Goal: Transaction & Acquisition: Book appointment/travel/reservation

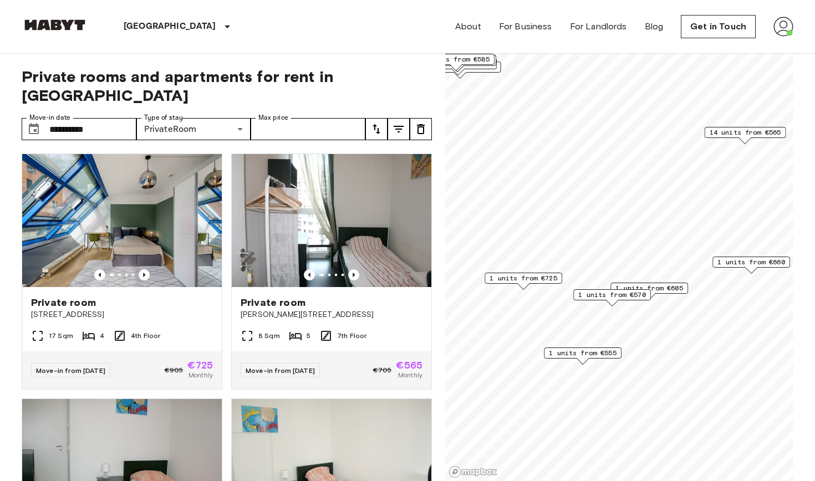
click at [587, 353] on span "1 units from €555" at bounding box center [583, 353] width 68 height 10
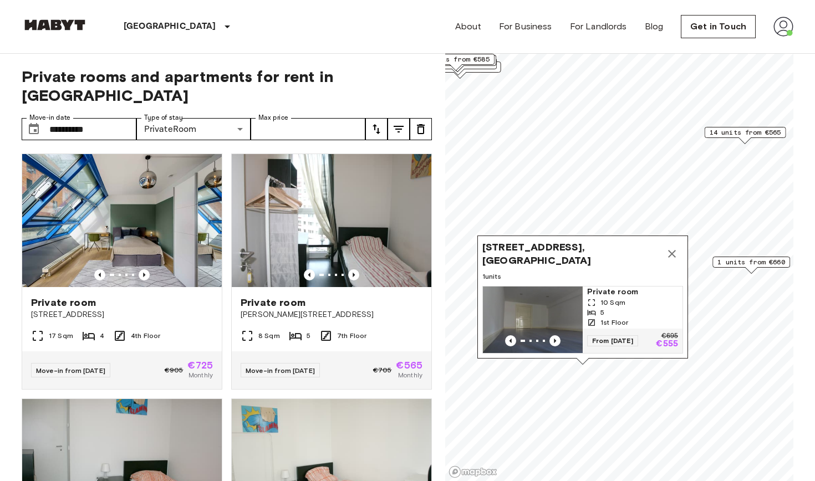
click at [677, 254] on icon "Map marker" at bounding box center [671, 253] width 13 height 13
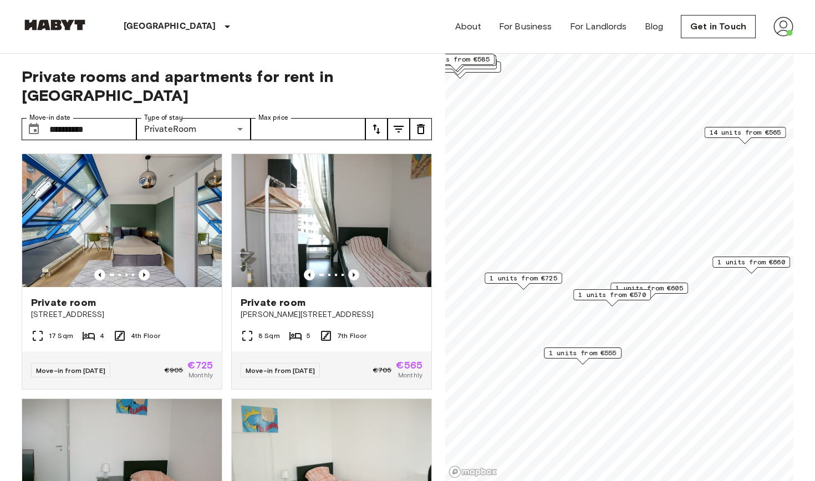
click at [619, 293] on span "1 units from €570" at bounding box center [612, 295] width 68 height 10
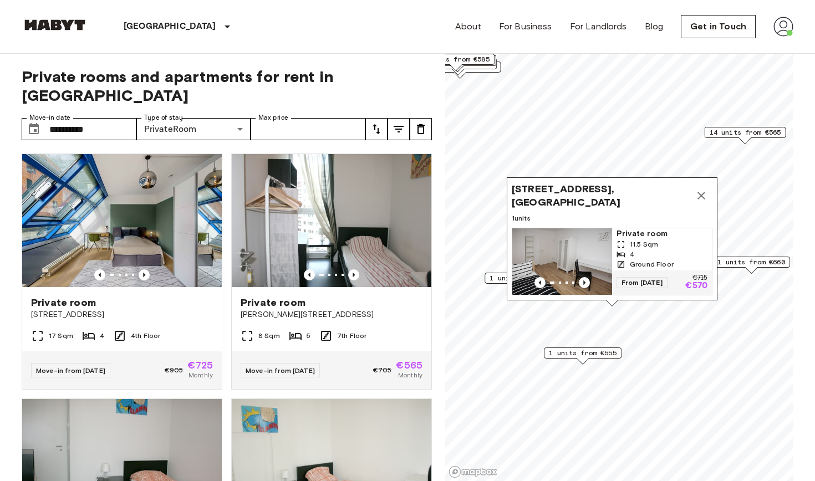
click at [705, 201] on icon "Map marker" at bounding box center [701, 195] width 13 height 13
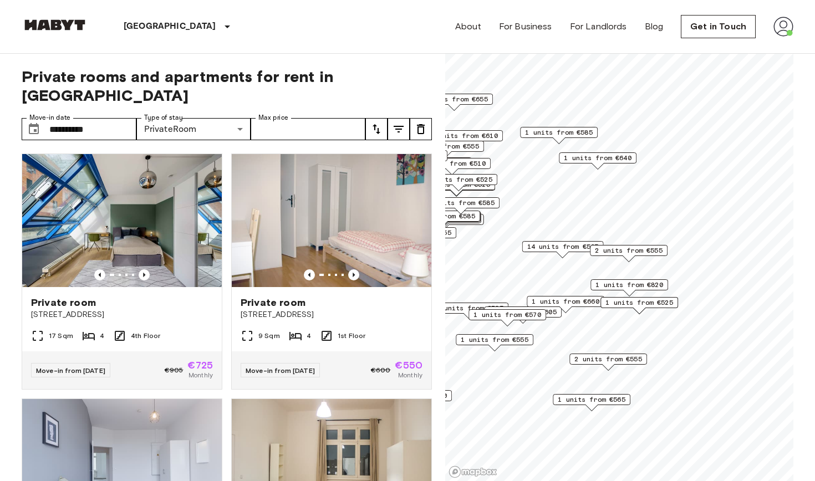
drag, startPoint x: 753, startPoint y: 357, endPoint x: 619, endPoint y: 354, distance: 133.7
click at [619, 354] on span "2 units from €555" at bounding box center [609, 359] width 68 height 10
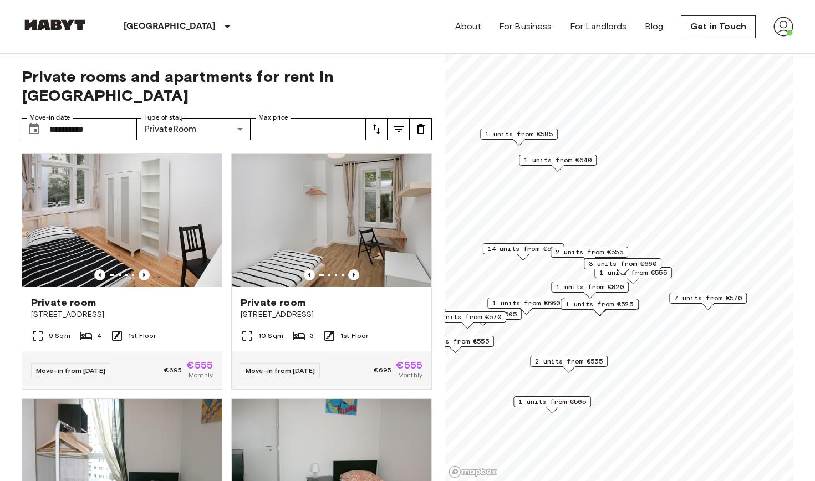
click at [635, 283] on div "Map marker" at bounding box center [633, 281] width 12 height 6
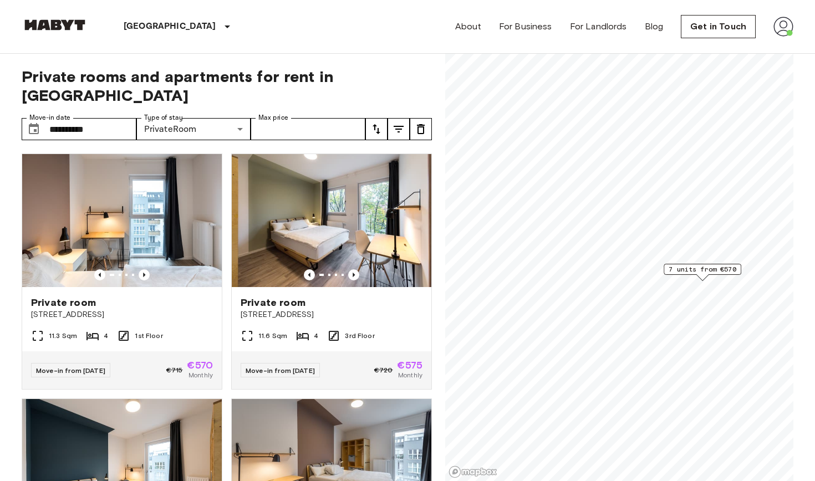
click at [705, 267] on span "7 units from €570" at bounding box center [703, 270] width 68 height 10
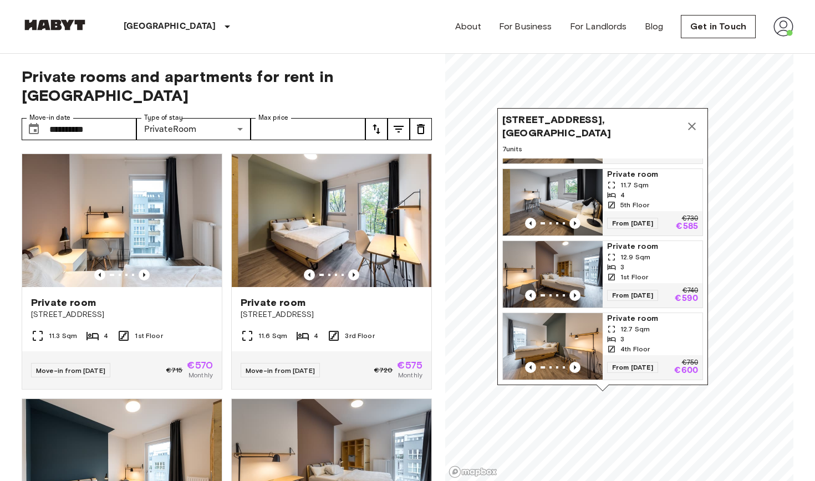
scroll to position [278, 0]
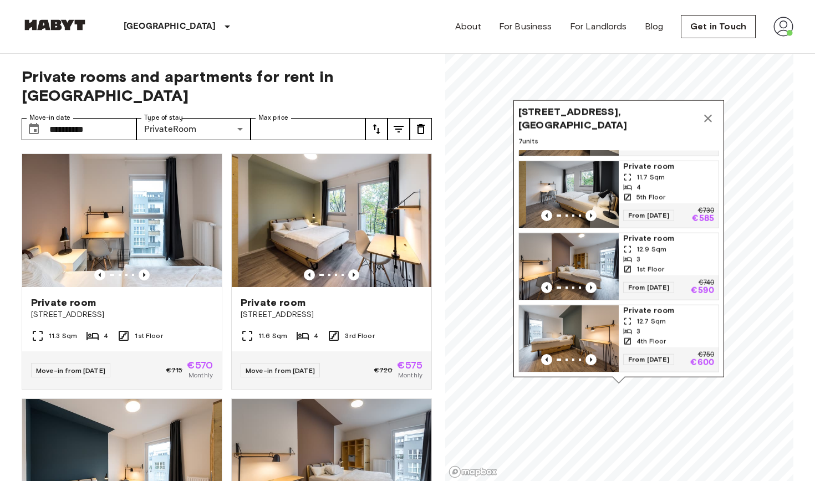
drag, startPoint x: 661, startPoint y: 309, endPoint x: 677, endPoint y: 302, distance: 17.9
click at [677, 302] on div "Private room 11.3 Sqm 4 1st Floor From 18 Aug 25 €715 €570 Private room 11.6 Sq…" at bounding box center [619, 262] width 201 height 222
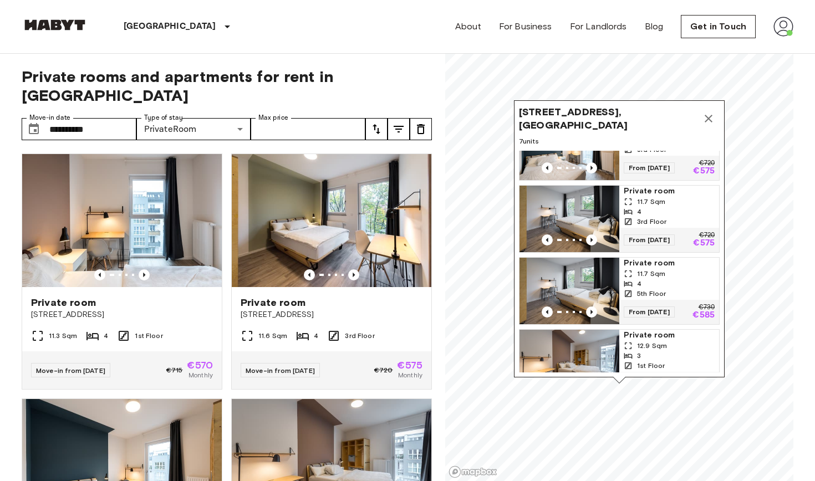
scroll to position [183, 0]
click at [650, 192] on span "Private room" at bounding box center [669, 190] width 91 height 11
click at [709, 121] on icon "Map marker" at bounding box center [708, 118] width 13 height 13
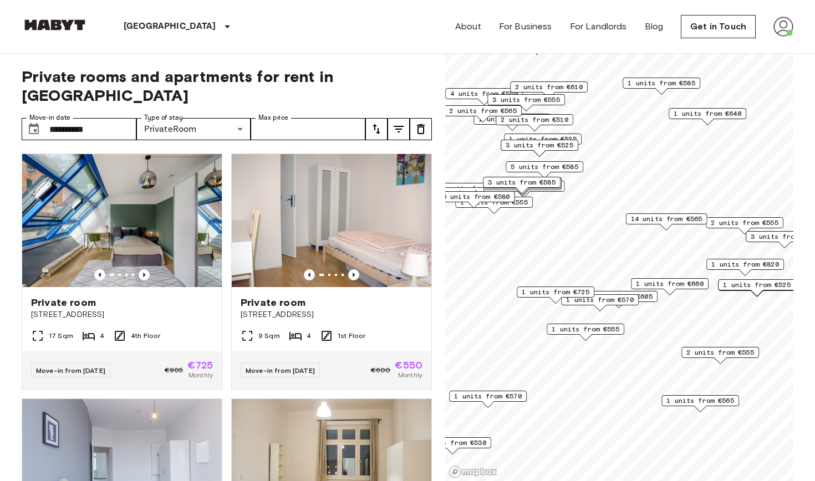
click at [592, 329] on span "1 units from €555" at bounding box center [586, 329] width 68 height 10
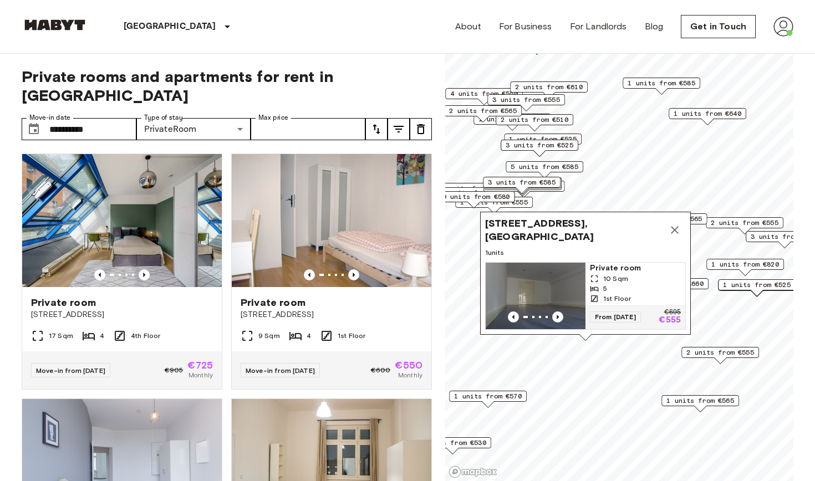
click at [675, 229] on icon "Map marker" at bounding box center [675, 230] width 8 height 8
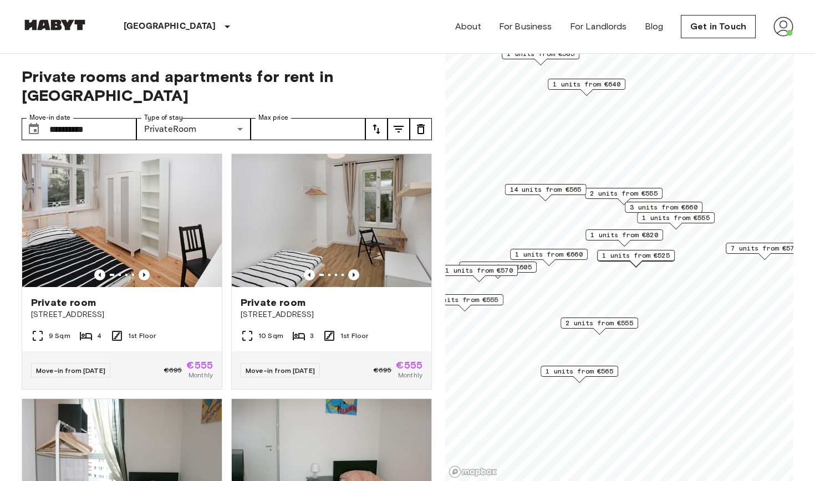
click at [643, 256] on span "1 units from €525" at bounding box center [636, 256] width 68 height 10
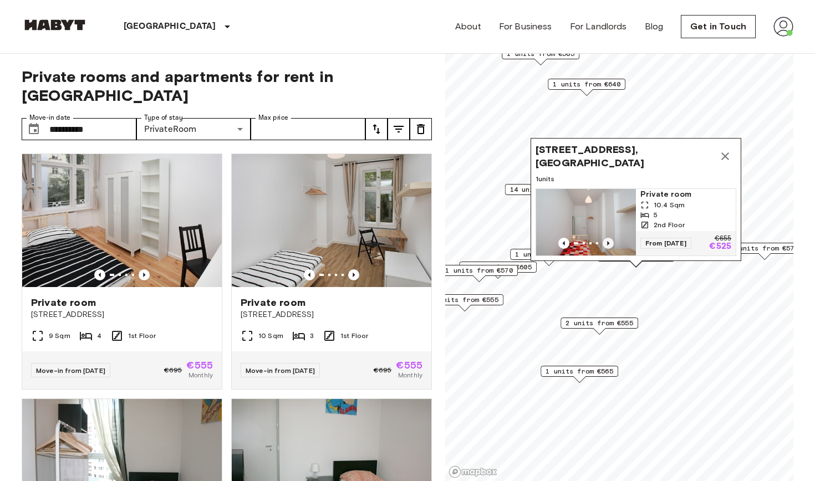
click at [609, 245] on icon "Previous image" at bounding box center [608, 243] width 11 height 11
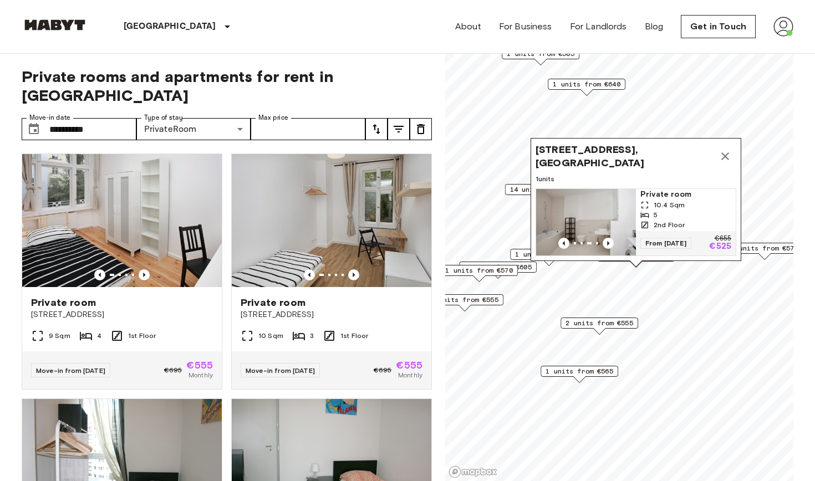
click at [727, 157] on icon "Map marker" at bounding box center [725, 157] width 8 height 8
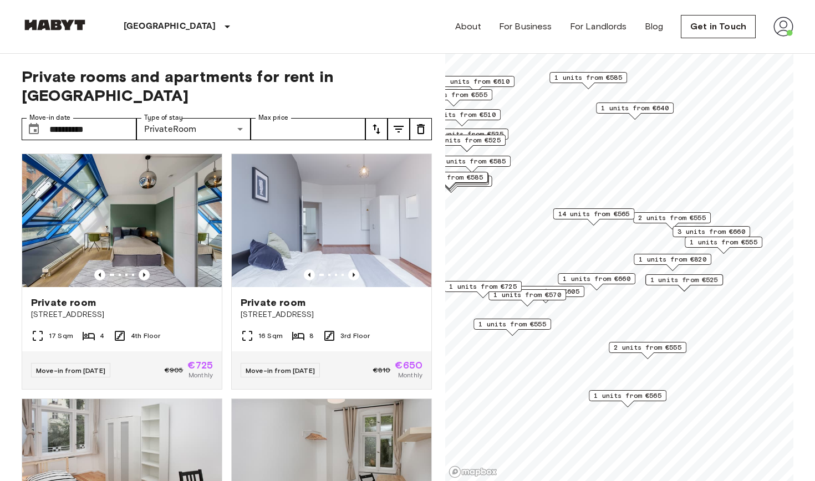
click at [528, 297] on span "1 units from €570" at bounding box center [528, 295] width 68 height 10
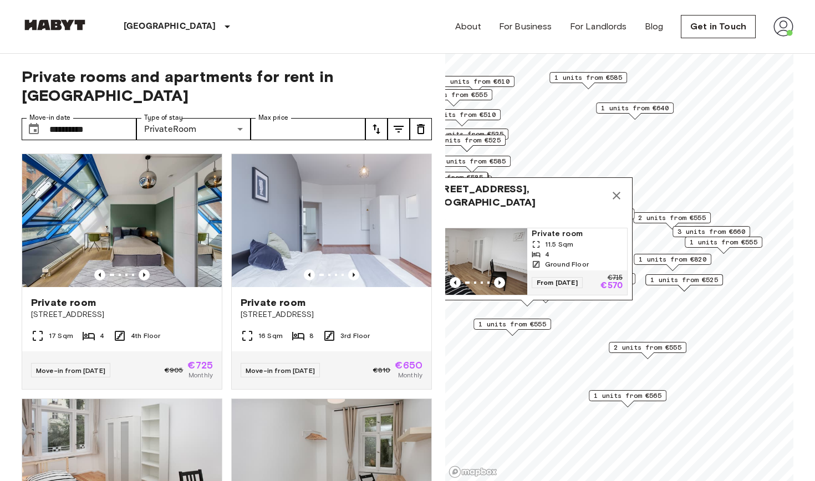
click at [556, 231] on span "Private room" at bounding box center [577, 233] width 91 height 11
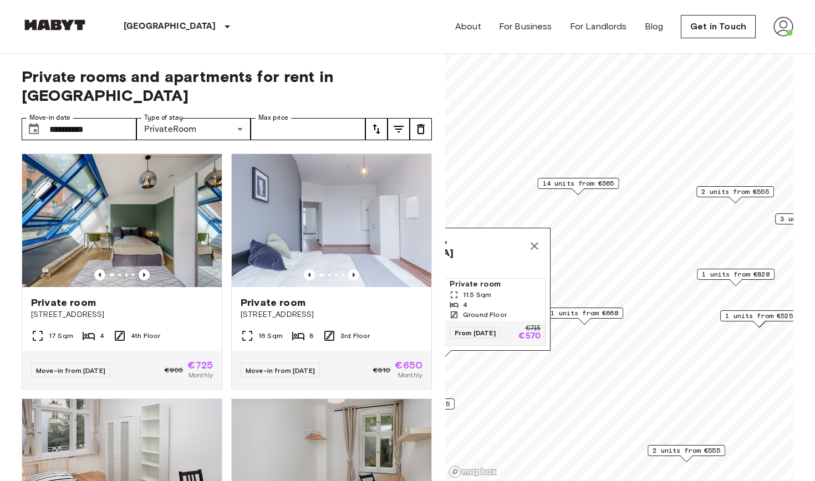
click at [538, 245] on icon "Map marker" at bounding box center [534, 246] width 13 height 13
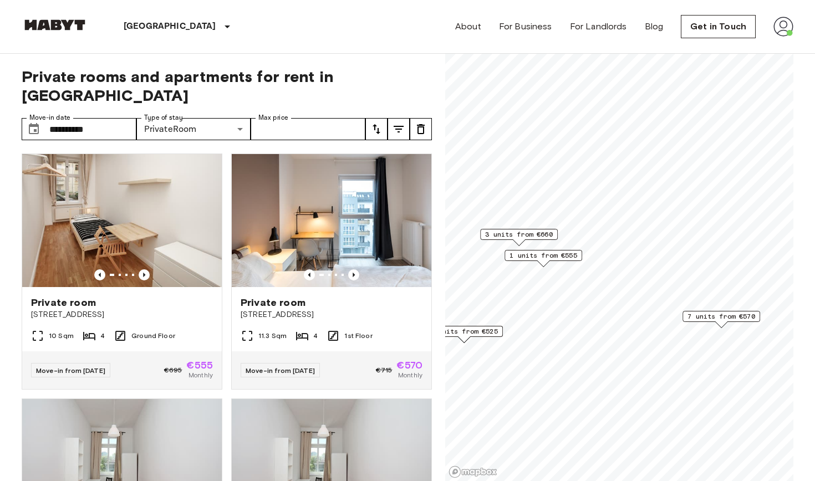
click at [724, 312] on span "7 units from €570" at bounding box center [722, 317] width 68 height 10
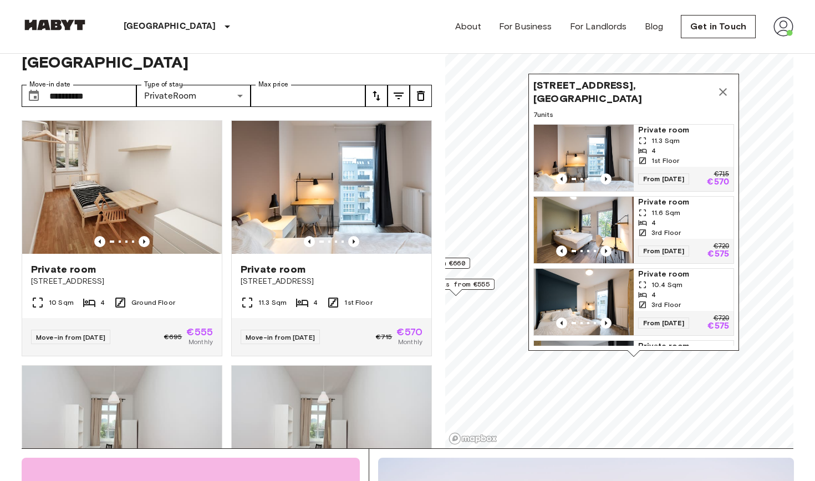
click at [721, 92] on icon "Map marker" at bounding box center [723, 91] width 13 height 13
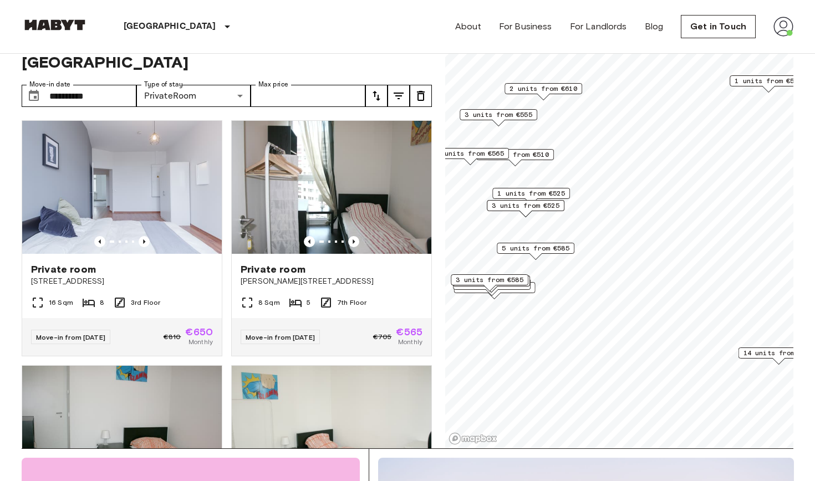
click at [521, 204] on span "3 units from €525" at bounding box center [526, 206] width 68 height 10
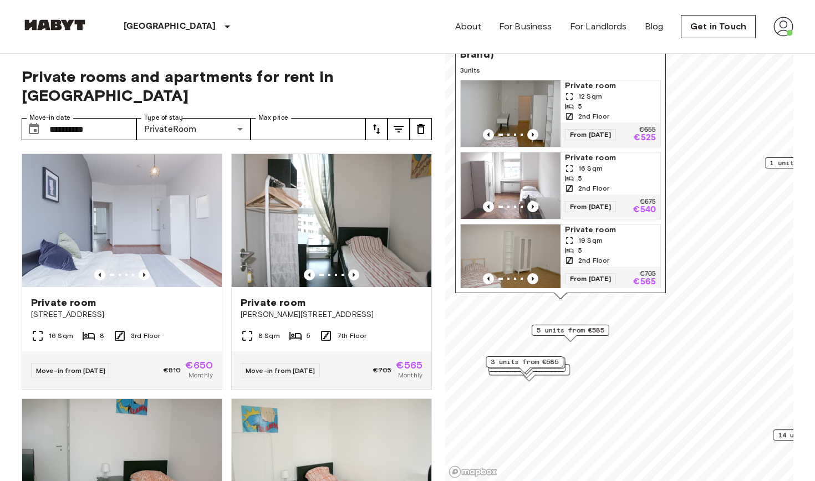
drag, startPoint x: 547, startPoint y: 166, endPoint x: 586, endPoint y: 225, distance: 70.9
click at [589, 219] on div "From 20 Aug 25 €675 €540" at bounding box center [611, 207] width 100 height 24
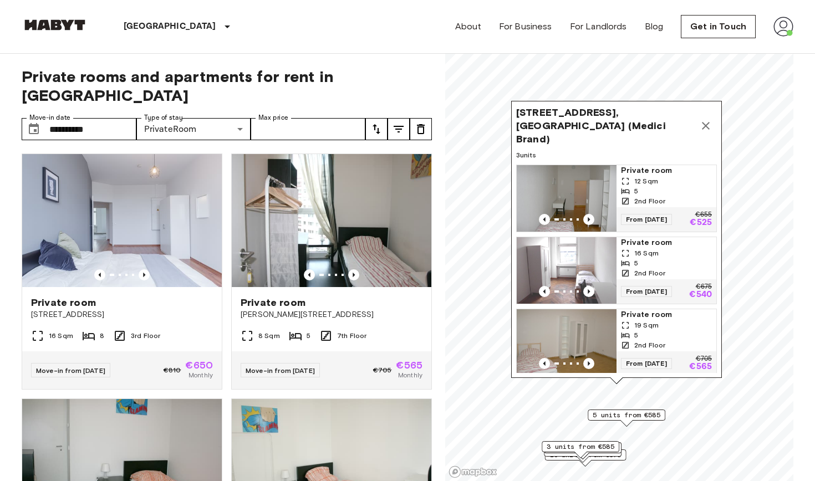
click at [710, 133] on icon "Map marker" at bounding box center [705, 125] width 13 height 13
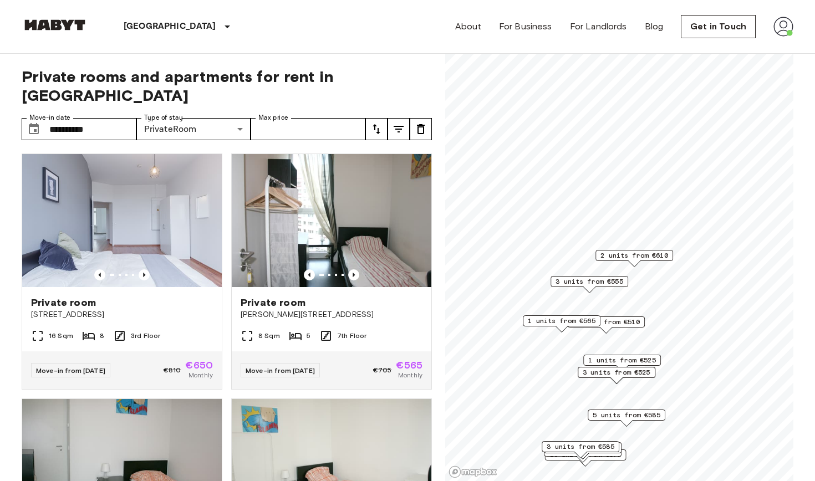
click at [619, 319] on span "2 units from €510" at bounding box center [606, 322] width 68 height 10
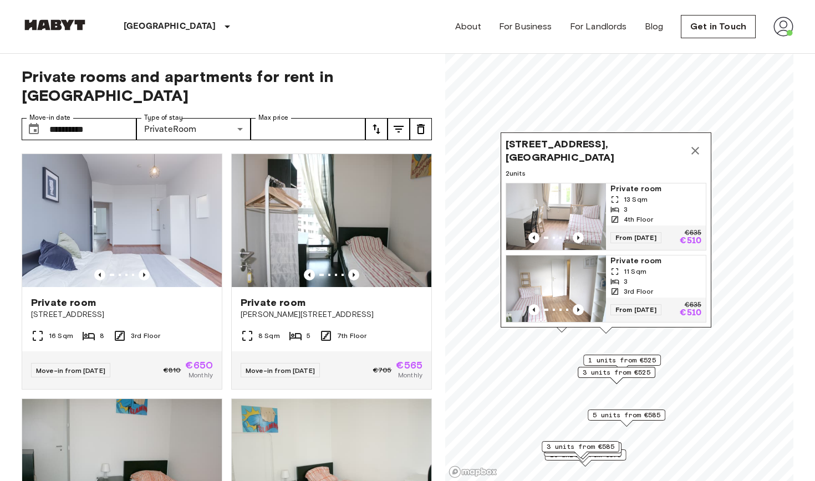
click at [629, 193] on span "Private room" at bounding box center [656, 189] width 91 height 11
click at [695, 157] on icon "Map marker" at bounding box center [695, 150] width 13 height 13
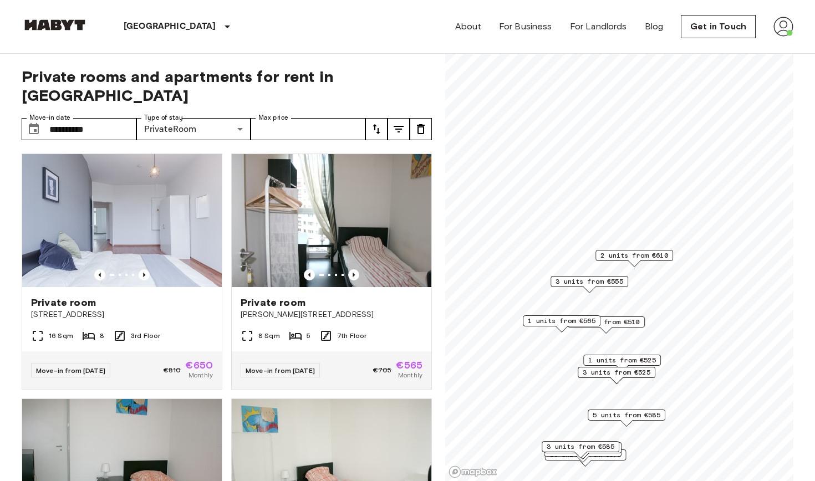
click at [642, 359] on span "1 units from €525" at bounding box center [622, 360] width 68 height 10
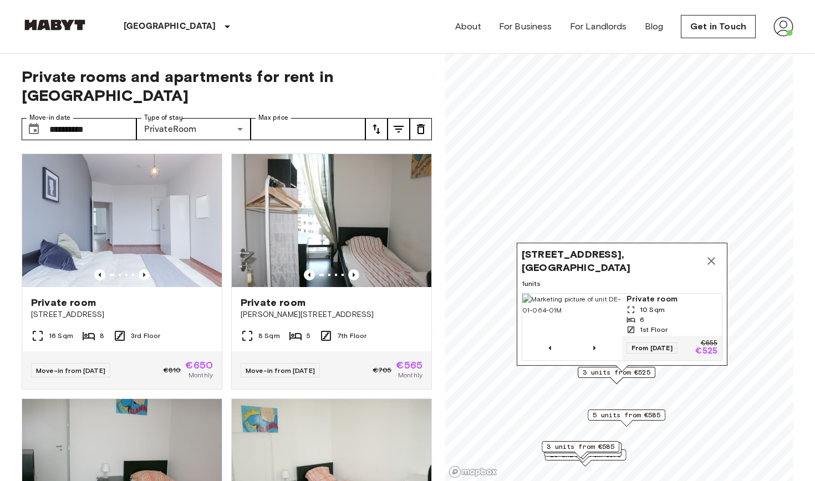
click at [618, 378] on div "Map marker" at bounding box center [617, 381] width 12 height 6
click at [639, 372] on div "Reinickendorfer Straße 116, 13347 Berlin, GER 1 units Private room 10 Sqm 6 1st…" at bounding box center [622, 307] width 211 height 129
click at [709, 256] on icon "Map marker" at bounding box center [711, 261] width 13 height 13
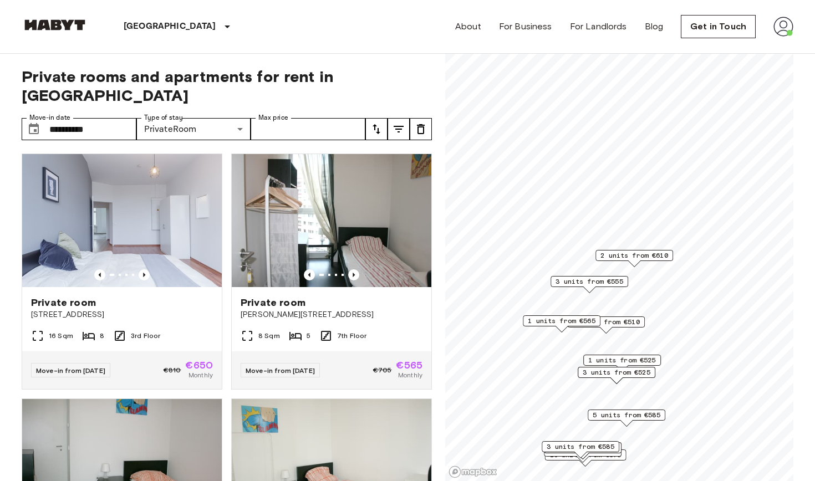
click at [609, 372] on span "3 units from €525" at bounding box center [617, 373] width 68 height 10
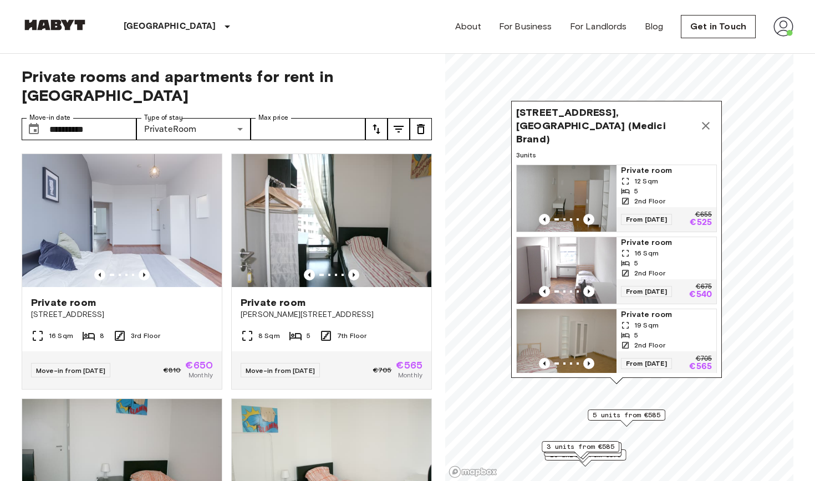
click at [629, 167] on span "Private room" at bounding box center [666, 170] width 91 height 11
click at [712, 126] on icon "Map marker" at bounding box center [705, 125] width 13 height 13
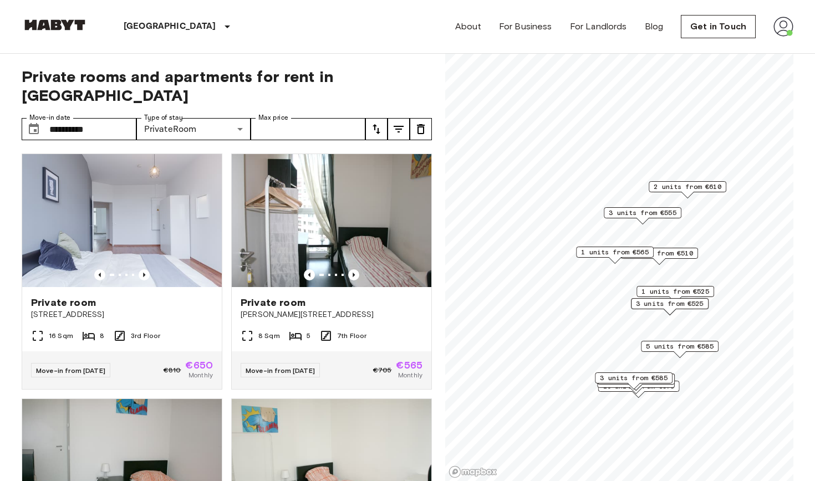
drag, startPoint x: 641, startPoint y: 324, endPoint x: 694, endPoint y: 256, distance: 87.0
click at [693, 256] on span "2 units from €510" at bounding box center [660, 253] width 68 height 10
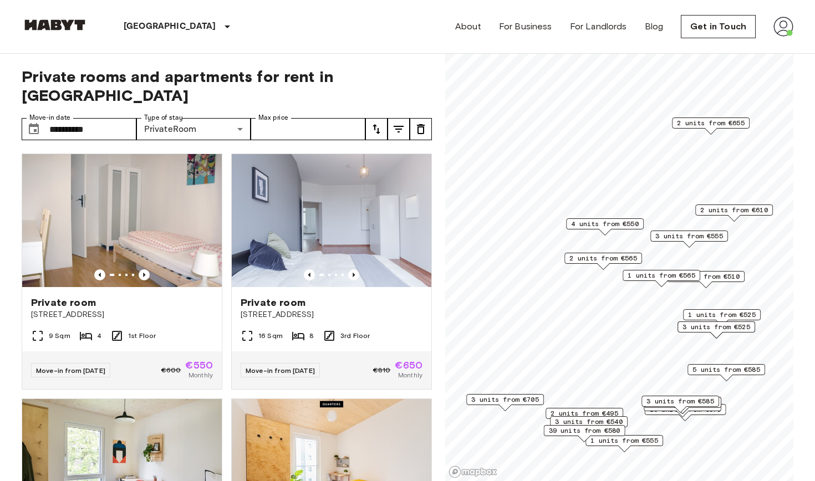
click at [590, 411] on span "2 units from €495" at bounding box center [585, 414] width 68 height 10
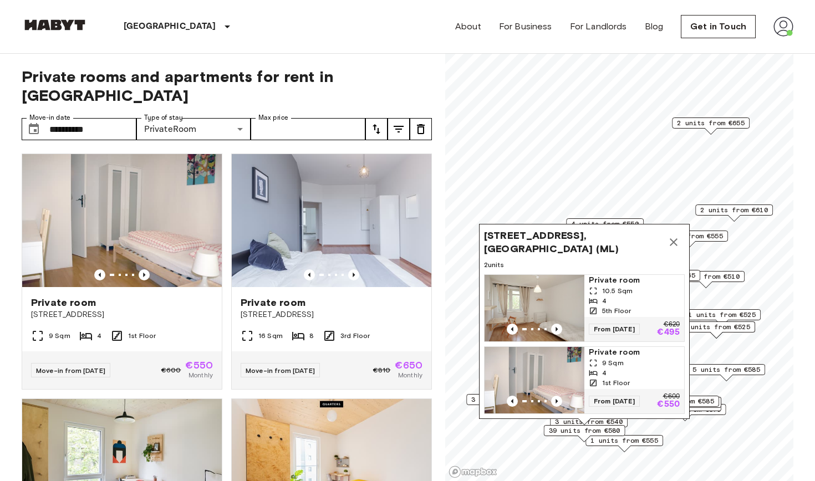
click at [610, 280] on span "Private room" at bounding box center [634, 280] width 91 height 11
click at [675, 240] on icon "Map marker" at bounding box center [673, 242] width 13 height 13
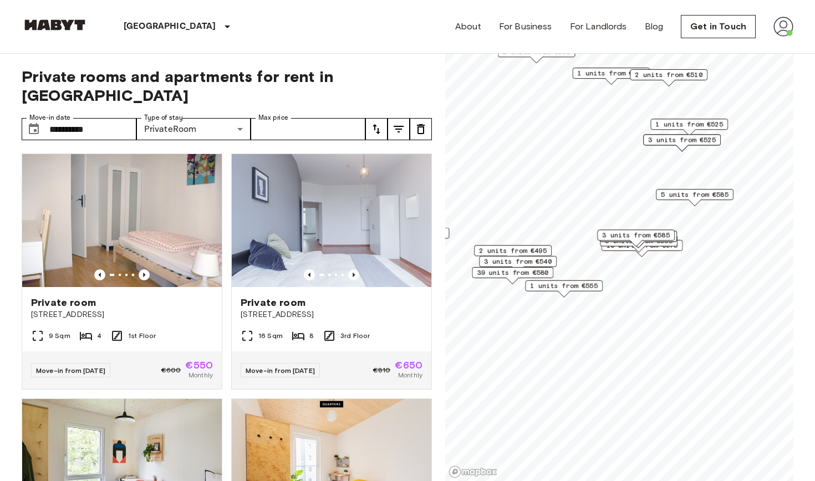
drag, startPoint x: 575, startPoint y: 329, endPoint x: 538, endPoint y: 265, distance: 74.3
click at [538, 268] on span "39 units from €580" at bounding box center [513, 273] width 72 height 10
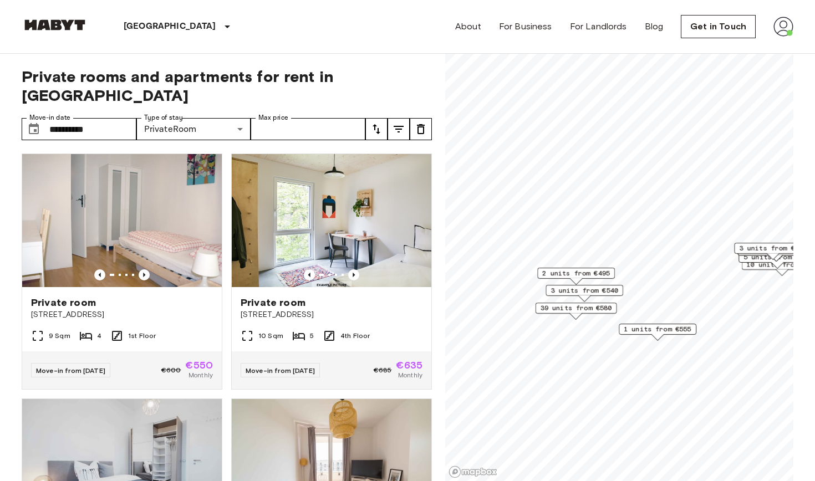
click at [581, 272] on span "2 units from €495" at bounding box center [576, 273] width 68 height 10
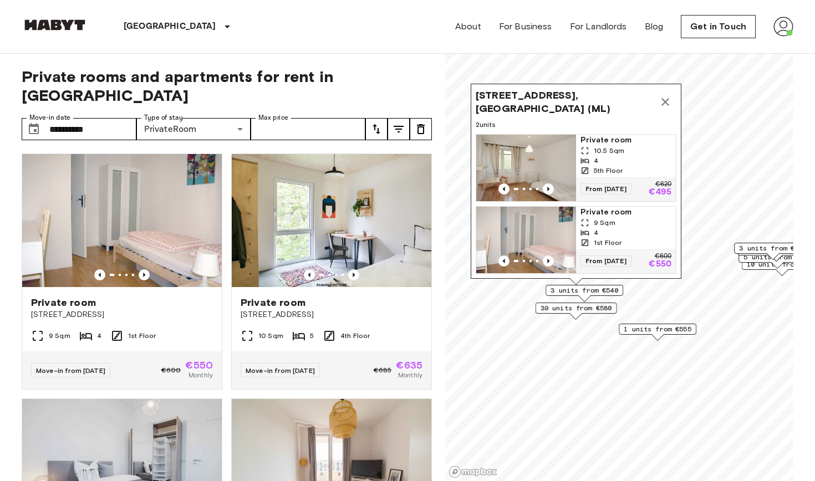
click at [553, 92] on span "Stromstraße 36, 10551 Berlin, GER (ML)" at bounding box center [565, 102] width 179 height 27
click at [592, 214] on span "Private room" at bounding box center [626, 212] width 91 height 11
click at [663, 103] on icon "Map marker" at bounding box center [665, 101] width 13 height 13
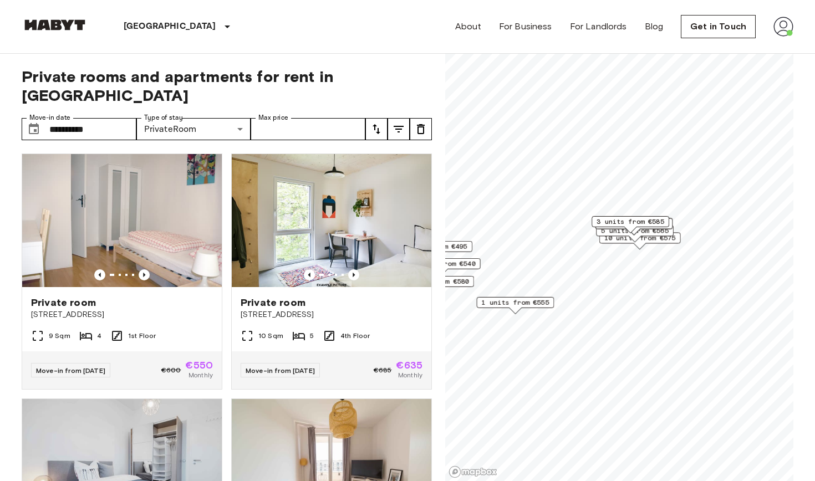
click at [409, 371] on div "**********" at bounding box center [408, 268] width 772 height 428
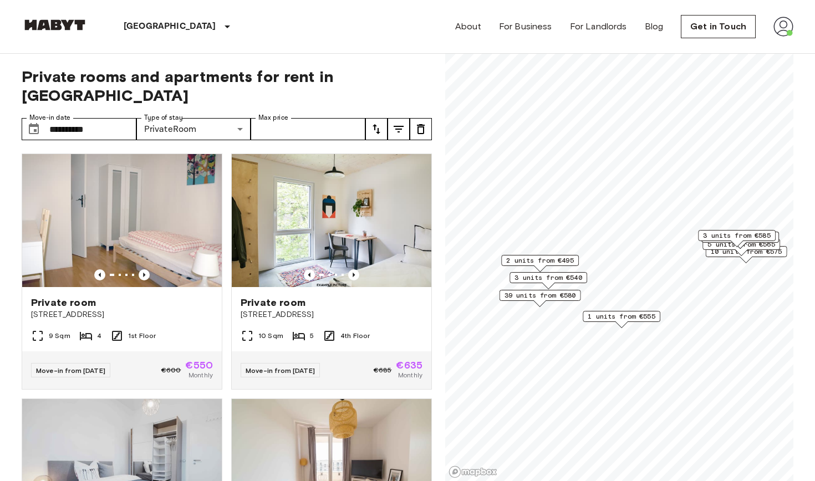
click at [548, 262] on span "2 units from €495" at bounding box center [540, 261] width 68 height 10
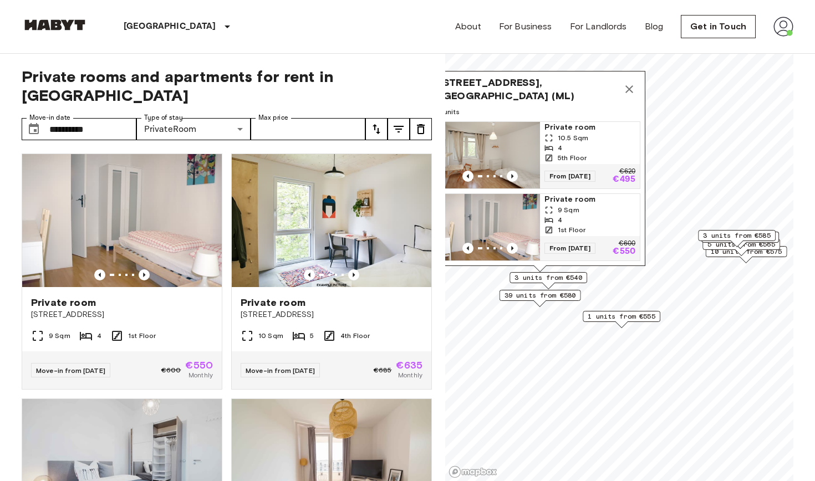
click at [553, 296] on span "39 units from €580" at bounding box center [541, 296] width 72 height 10
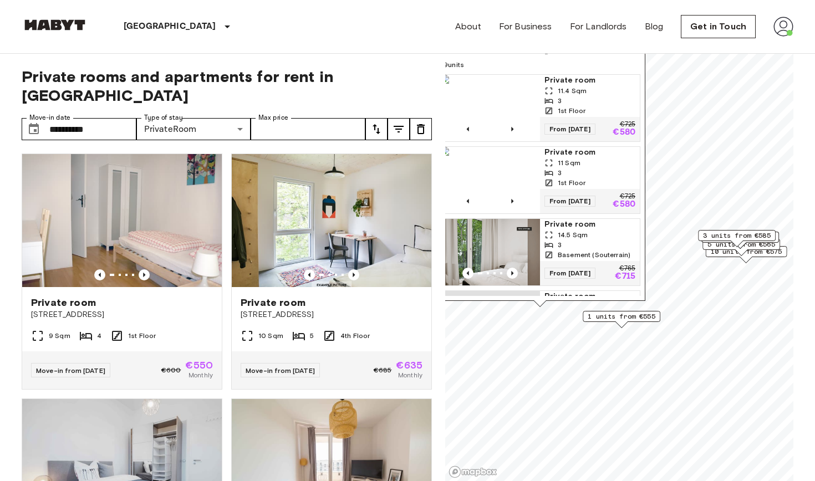
click at [574, 83] on span "Private room" at bounding box center [590, 80] width 91 height 11
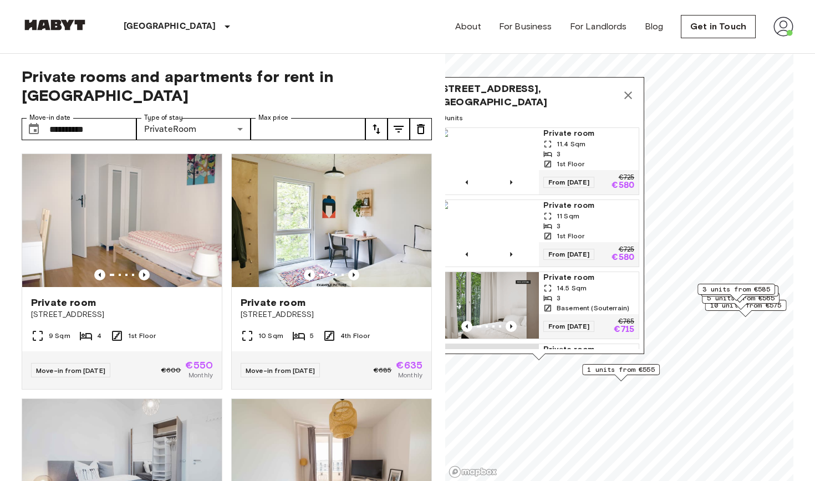
click at [631, 94] on icon "Map marker" at bounding box center [628, 95] width 13 height 13
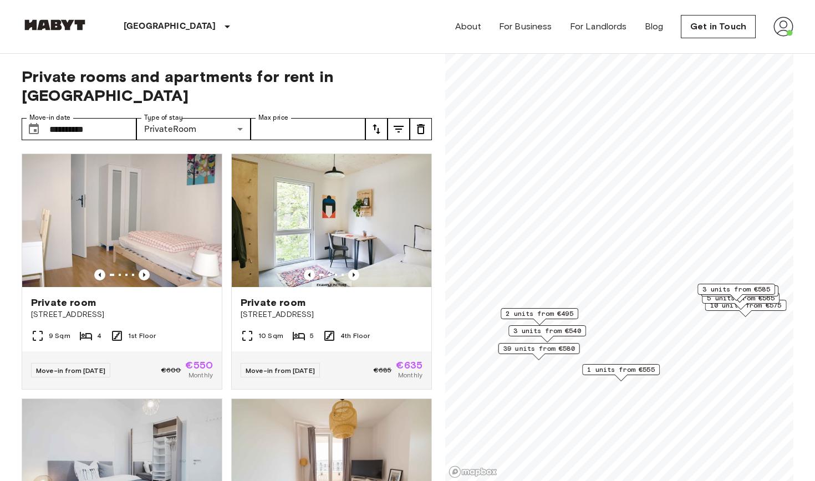
click at [563, 349] on span "39 units from €580" at bounding box center [540, 349] width 72 height 10
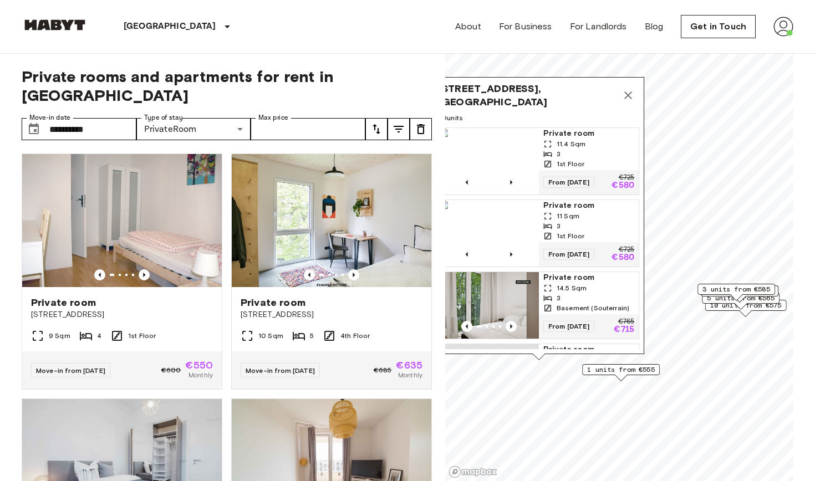
click at [556, 208] on span "Private room" at bounding box center [588, 205] width 91 height 11
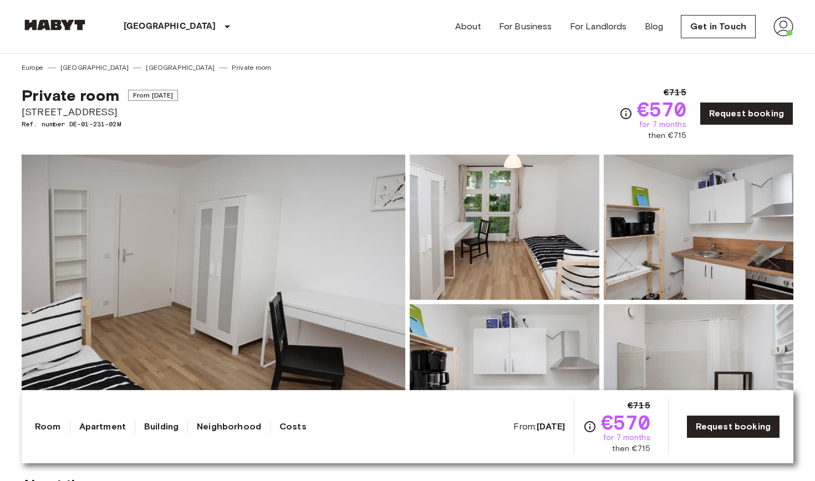
click at [297, 249] on img at bounding box center [214, 302] width 384 height 295
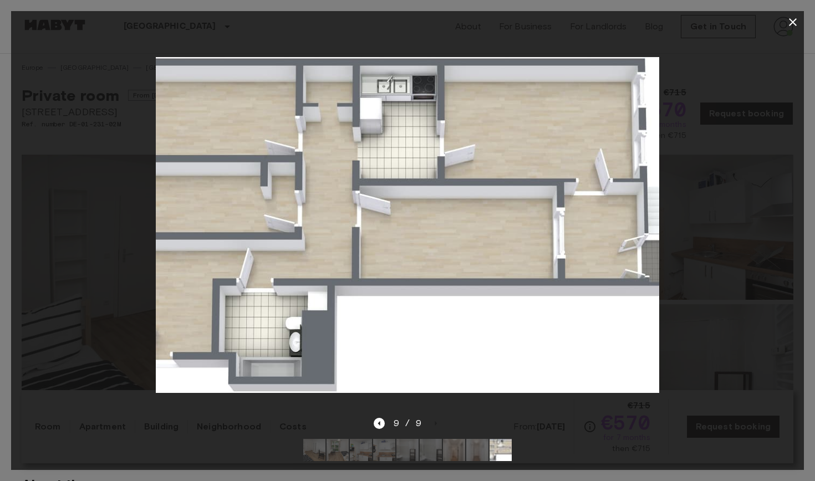
click at [787, 23] on icon "button" at bounding box center [792, 22] width 13 height 13
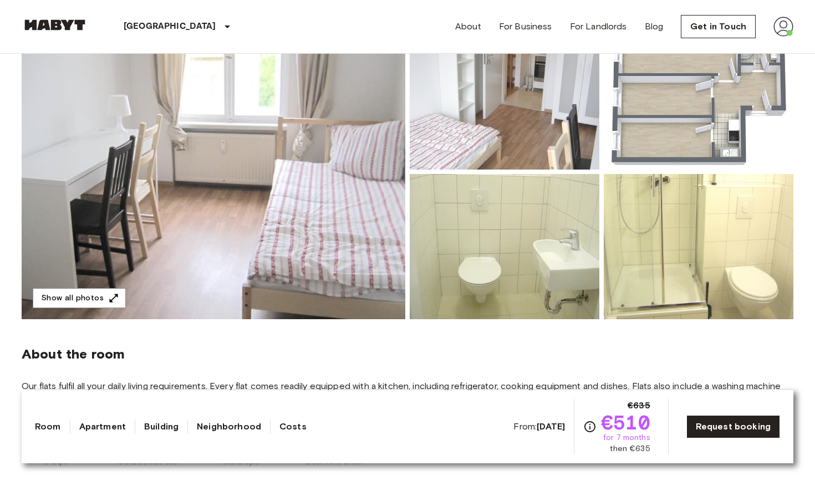
scroll to position [128, 0]
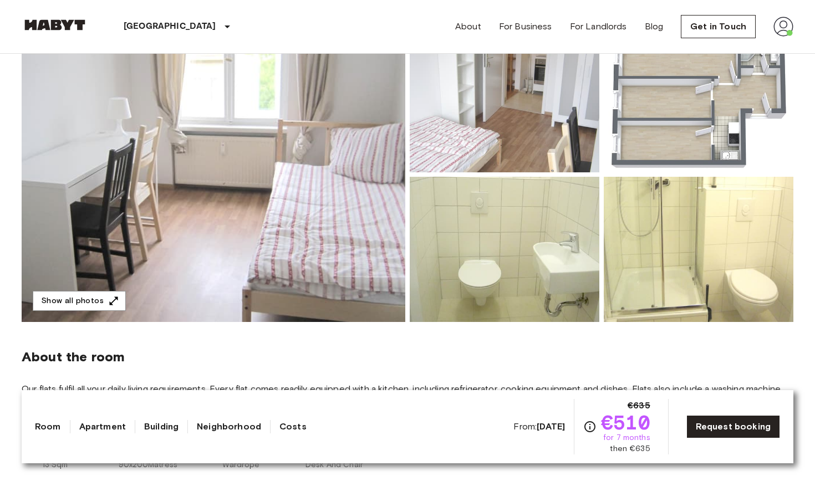
click at [276, 228] on img at bounding box center [214, 174] width 384 height 295
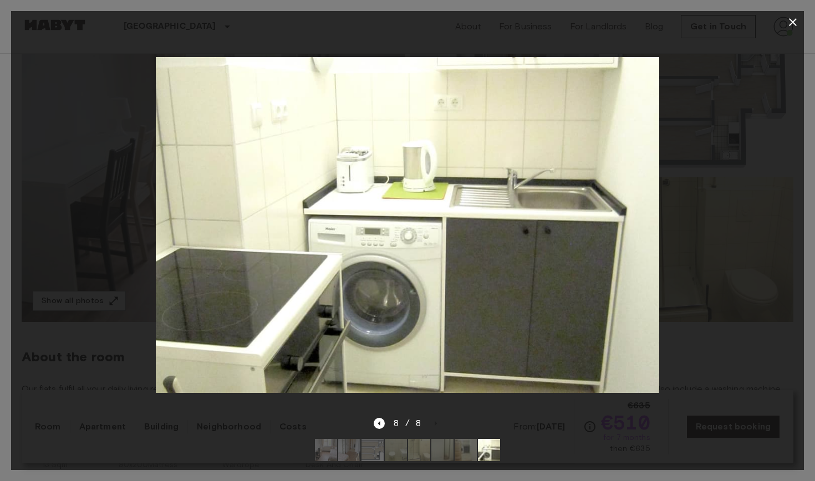
click at [794, 19] on icon "button" at bounding box center [792, 22] width 13 height 13
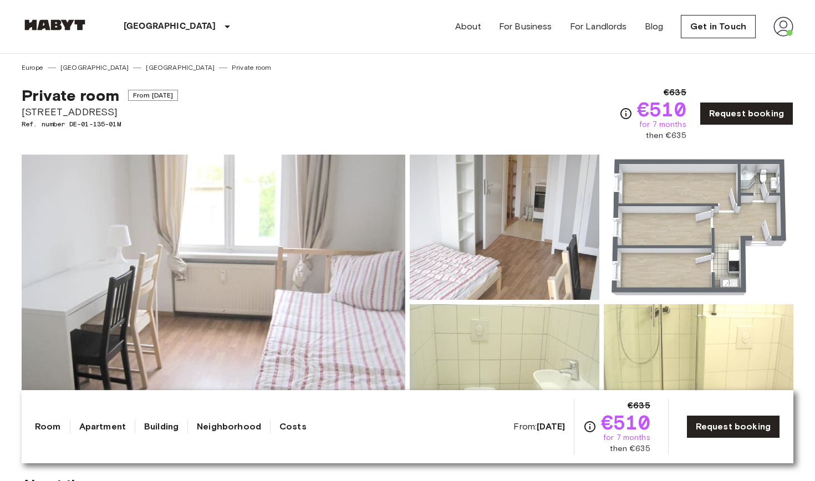
scroll to position [0, 0]
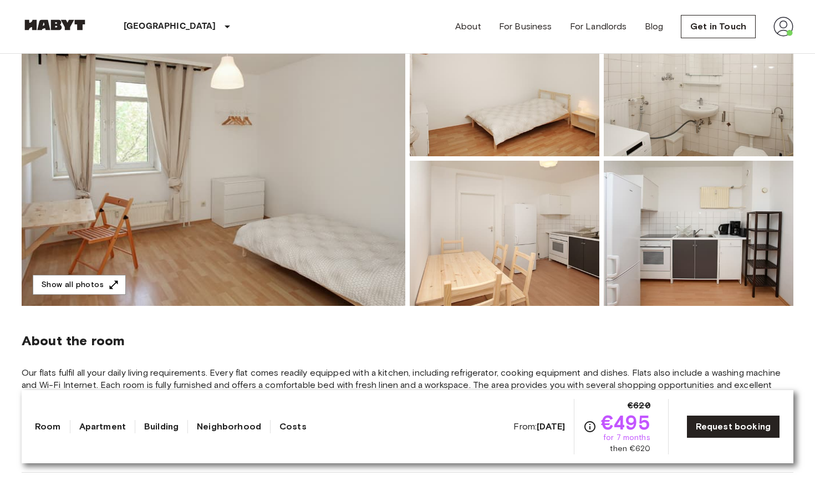
scroll to position [144, 0]
click at [720, 425] on link "Request booking" at bounding box center [734, 426] width 94 height 23
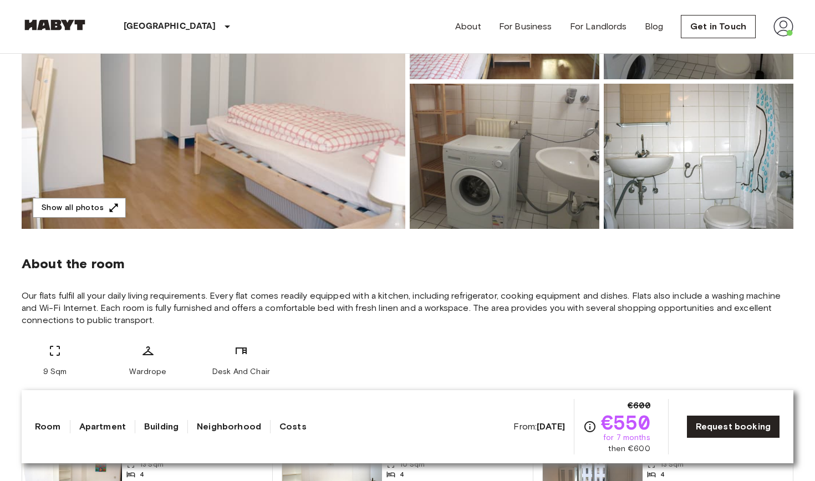
scroll to position [222, 0]
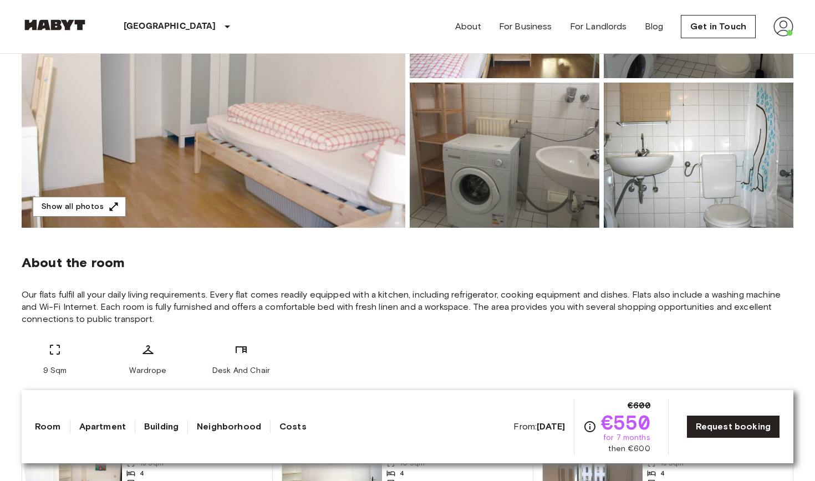
click at [336, 160] on img at bounding box center [214, 80] width 384 height 295
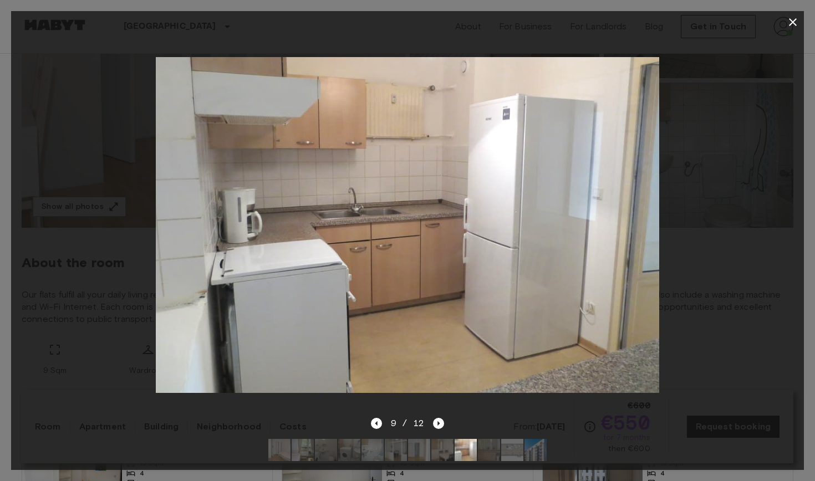
click at [796, 23] on icon "button" at bounding box center [792, 22] width 13 height 13
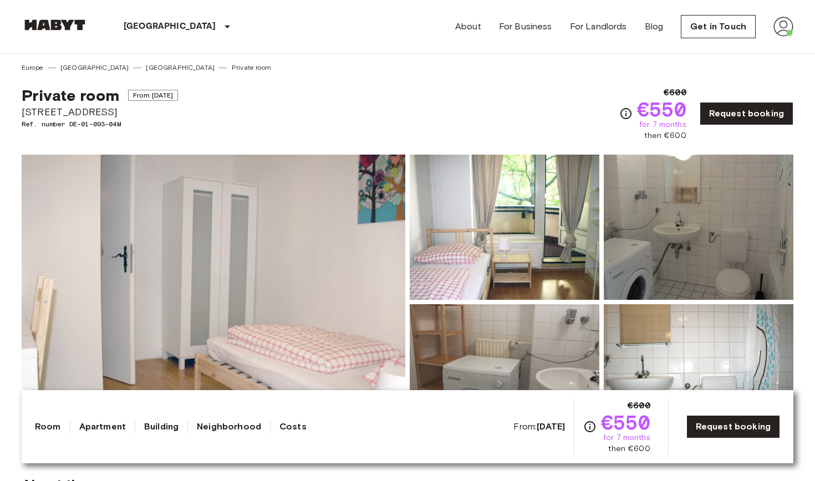
scroll to position [0, 0]
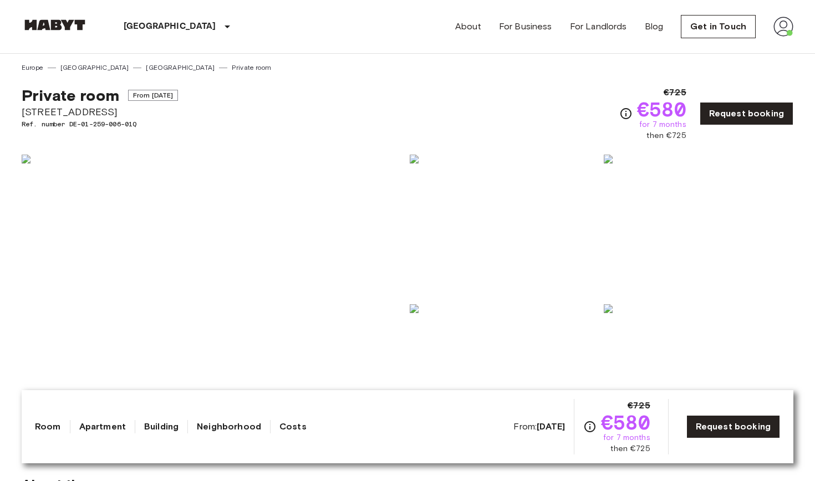
click at [332, 272] on img at bounding box center [214, 302] width 384 height 295
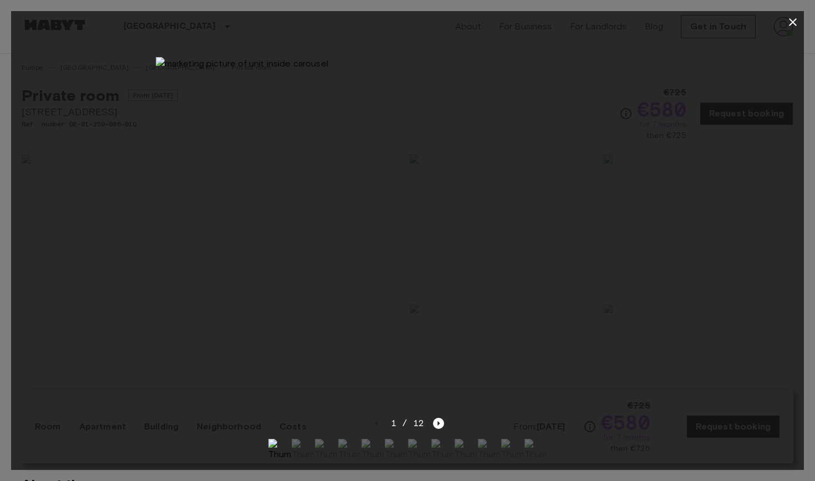
click at [622, 419] on div "1 / 12" at bounding box center [407, 443] width 793 height 53
click at [795, 22] on icon "button" at bounding box center [792, 22] width 13 height 13
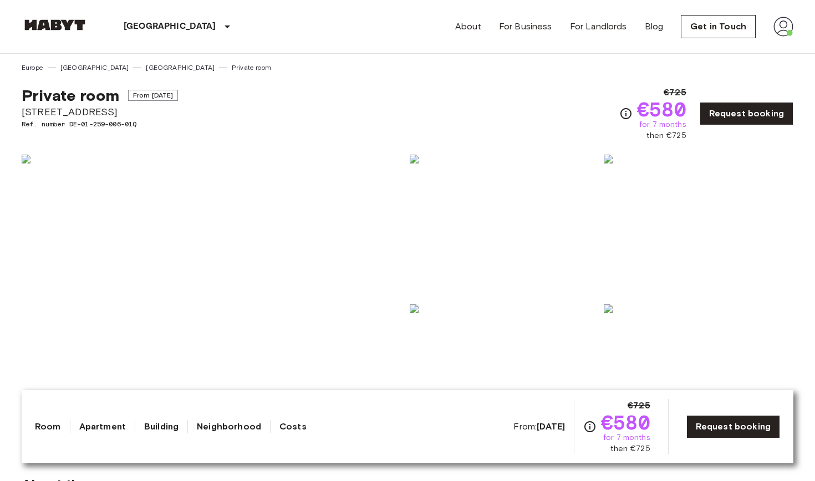
click at [309, 316] on img at bounding box center [214, 302] width 384 height 295
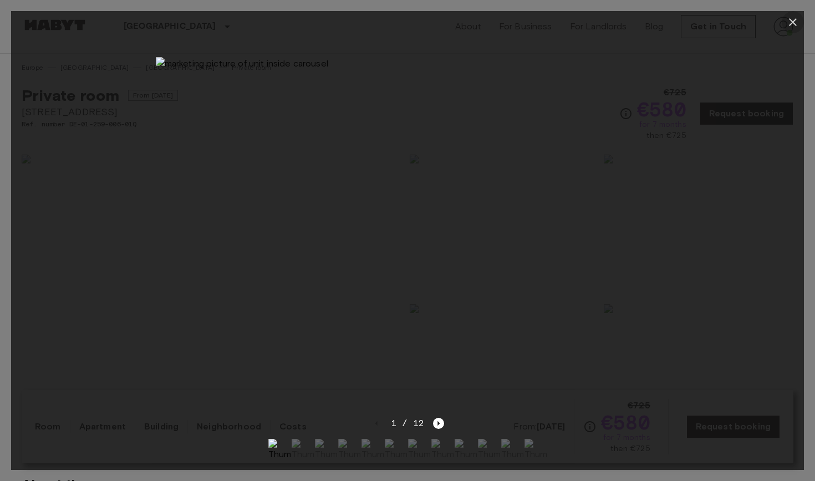
click at [791, 27] on icon "button" at bounding box center [792, 22] width 13 height 13
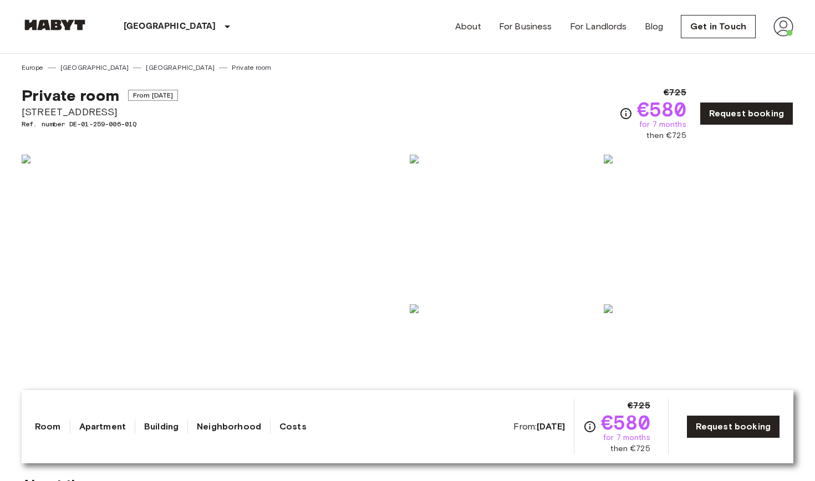
click at [196, 248] on img at bounding box center [214, 302] width 384 height 295
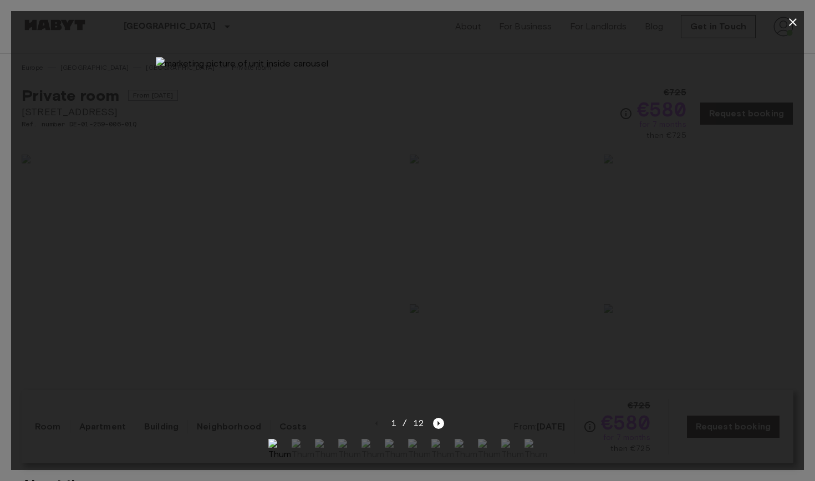
click at [788, 23] on icon "button" at bounding box center [792, 22] width 13 height 13
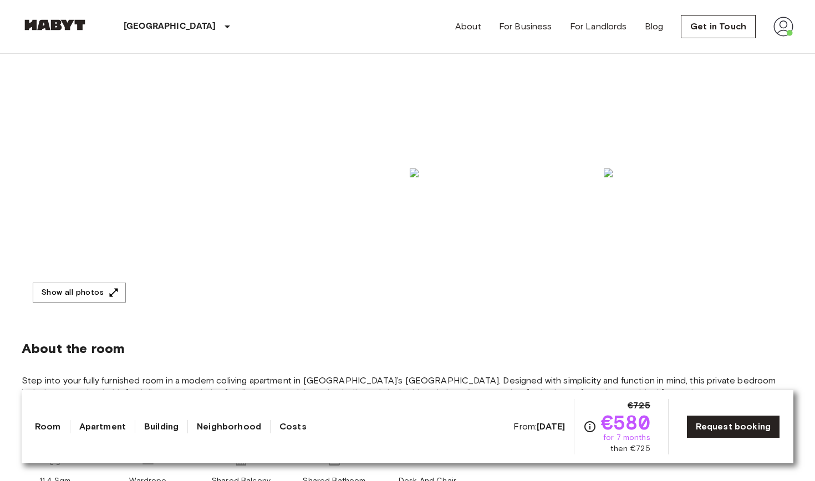
scroll to position [136, 0]
click at [86, 294] on button "Show all photos" at bounding box center [79, 293] width 93 height 21
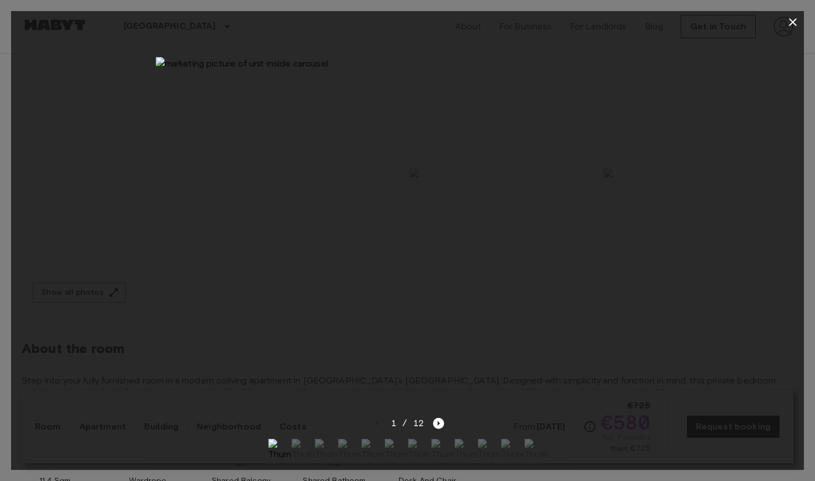
click at [794, 23] on icon "button" at bounding box center [793, 22] width 8 height 8
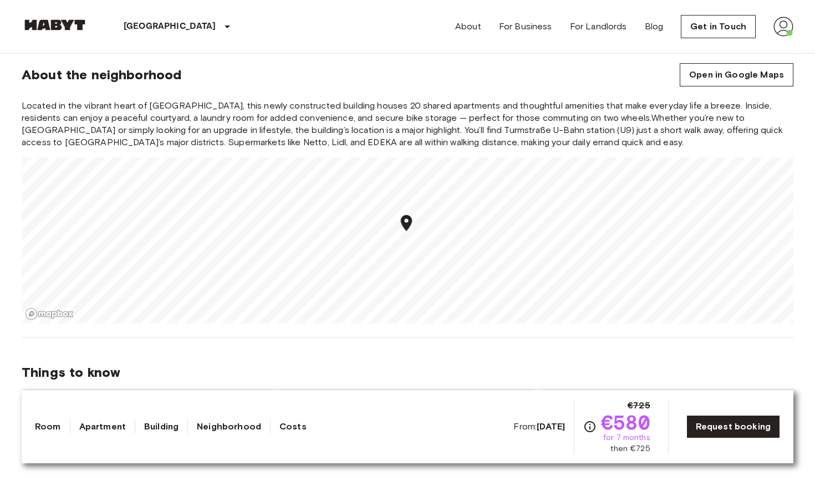
scroll to position [911, 0]
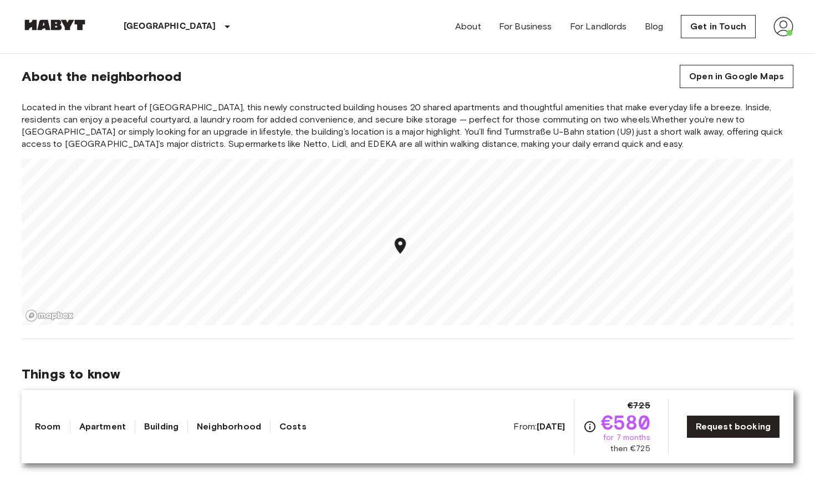
drag, startPoint x: 417, startPoint y: 257, endPoint x: 404, endPoint y: 239, distance: 22.6
click at [404, 240] on icon "Map marker" at bounding box center [400, 245] width 19 height 19
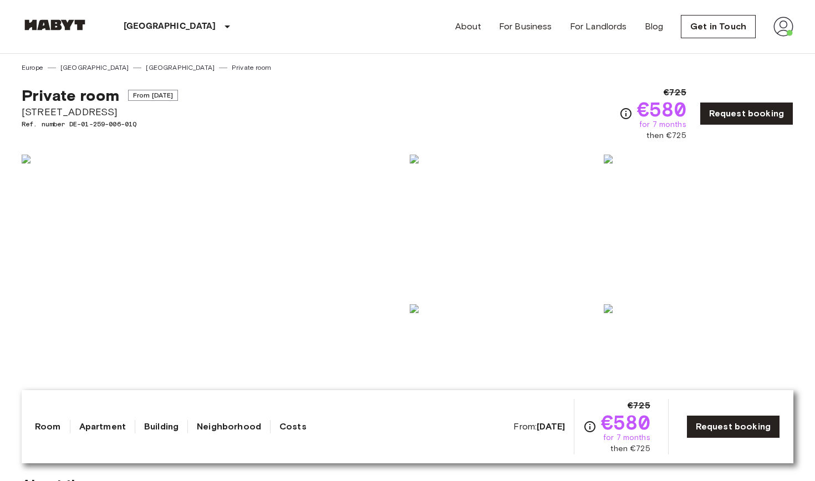
scroll to position [0, 0]
click at [190, 359] on img at bounding box center [214, 302] width 384 height 295
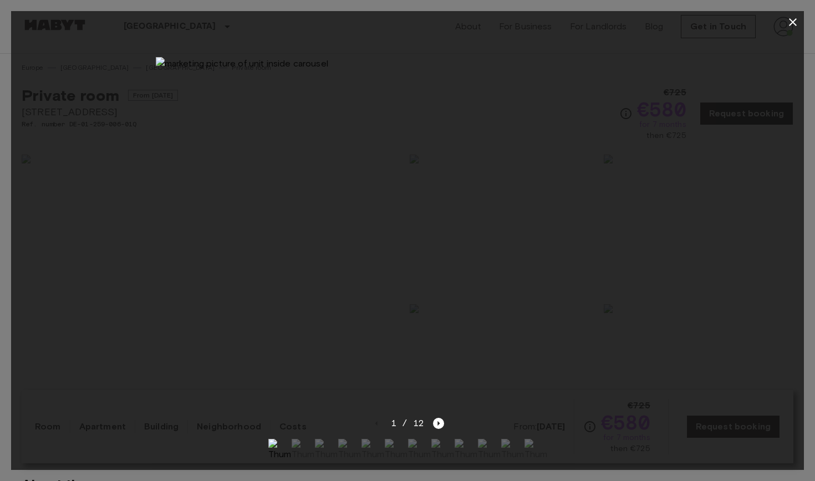
click at [795, 21] on icon "button" at bounding box center [792, 22] width 13 height 13
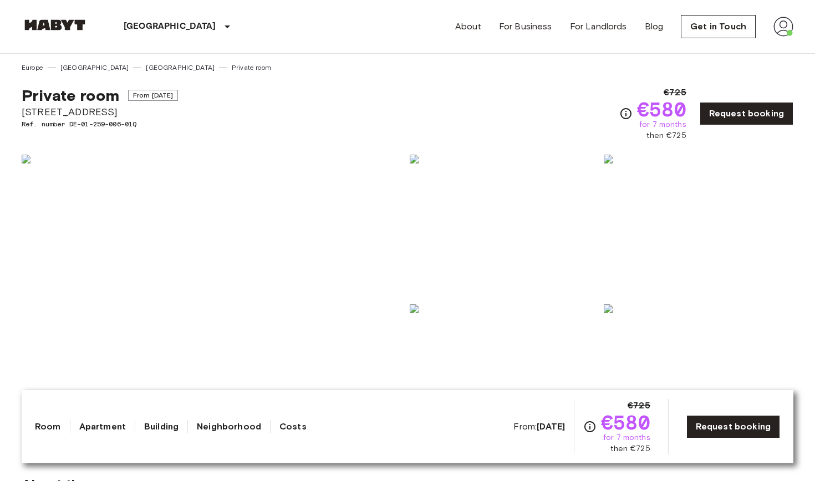
click at [478, 221] on img at bounding box center [505, 227] width 190 height 145
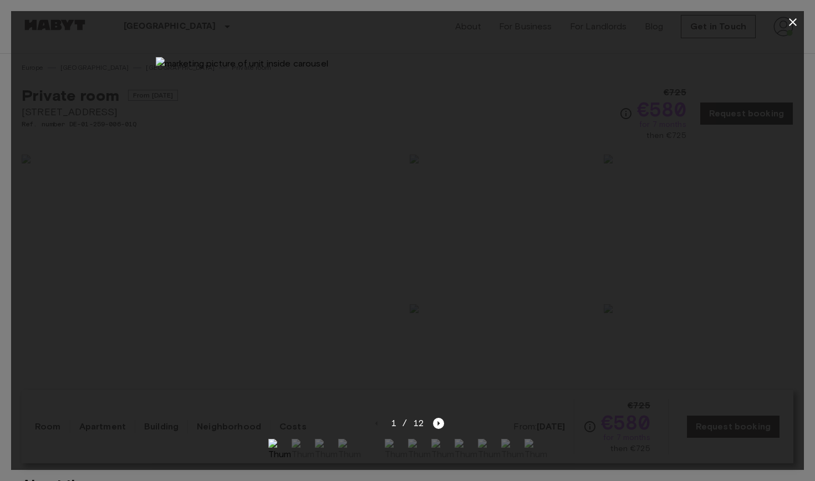
click at [788, 23] on icon "button" at bounding box center [792, 22] width 13 height 13
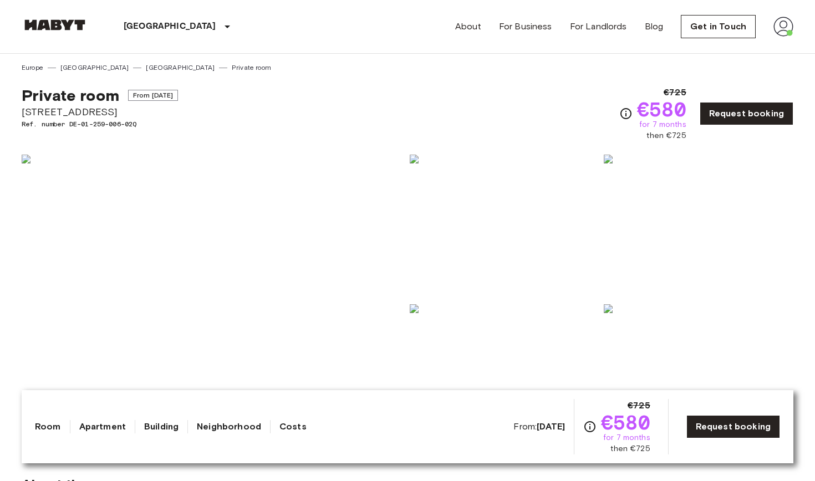
click at [304, 259] on img at bounding box center [214, 302] width 384 height 295
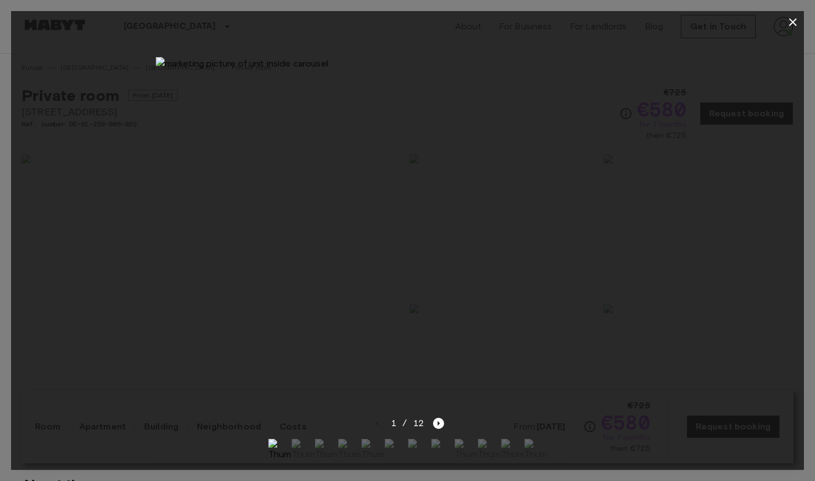
click at [400, 452] on img at bounding box center [396, 450] width 22 height 22
click at [795, 26] on icon "button" at bounding box center [792, 22] width 13 height 13
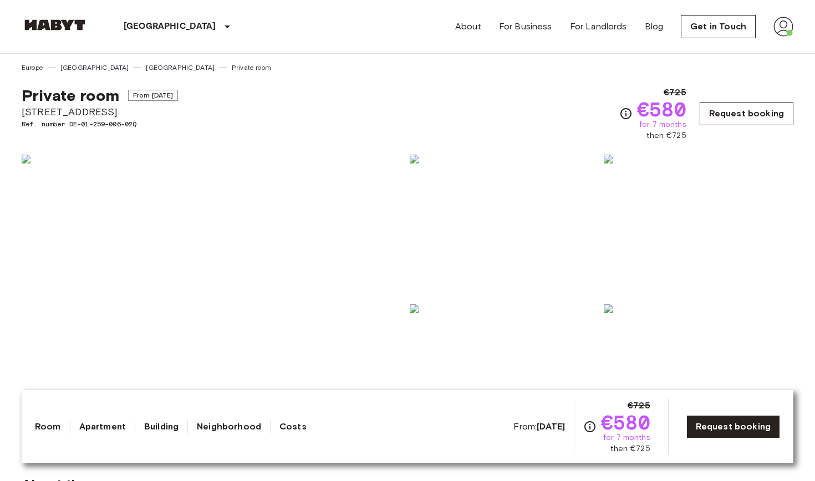
click at [738, 117] on link "Request booking" at bounding box center [747, 113] width 94 height 23
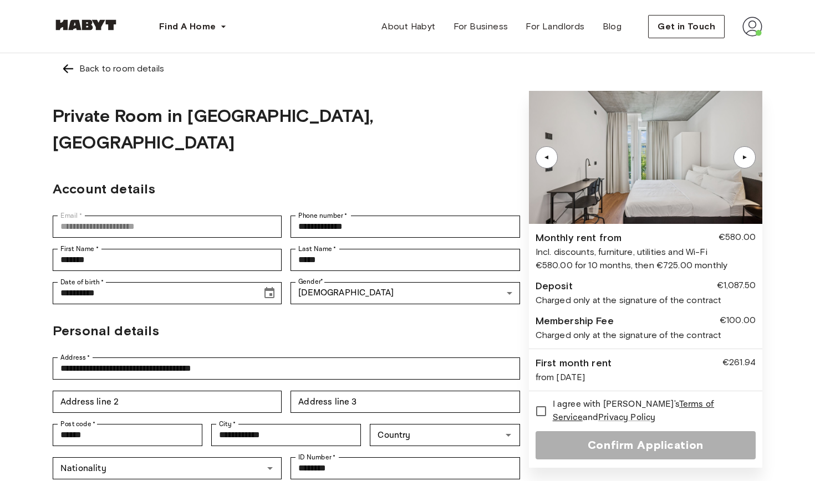
click at [70, 69] on img at bounding box center [68, 68] width 13 height 13
